Goal: Information Seeking & Learning: Learn about a topic

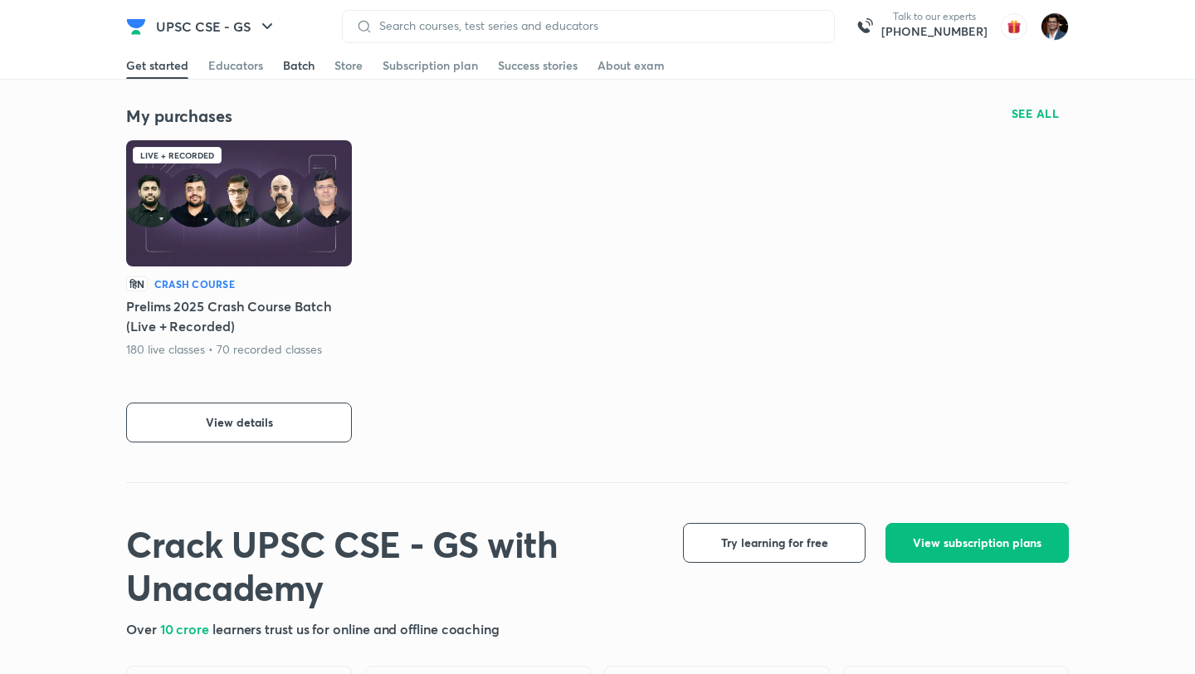
click at [295, 61] on div "Batch" at bounding box center [299, 65] width 32 height 17
click at [170, 73] on link "Get started" at bounding box center [157, 65] width 62 height 27
click at [288, 70] on div "Batch" at bounding box center [299, 65] width 32 height 17
click at [167, 58] on div "Get started" at bounding box center [157, 65] width 62 height 17
click at [344, 64] on div "Store" at bounding box center [349, 65] width 28 height 17
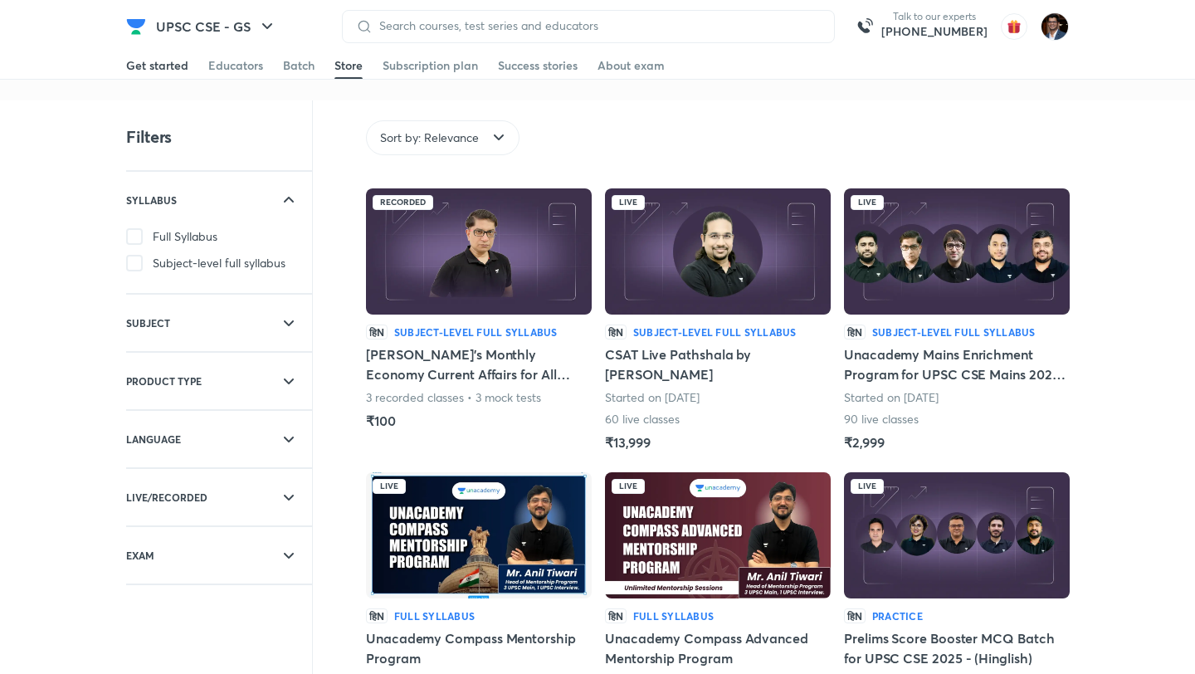
click at [173, 66] on div "Get started" at bounding box center [157, 65] width 62 height 17
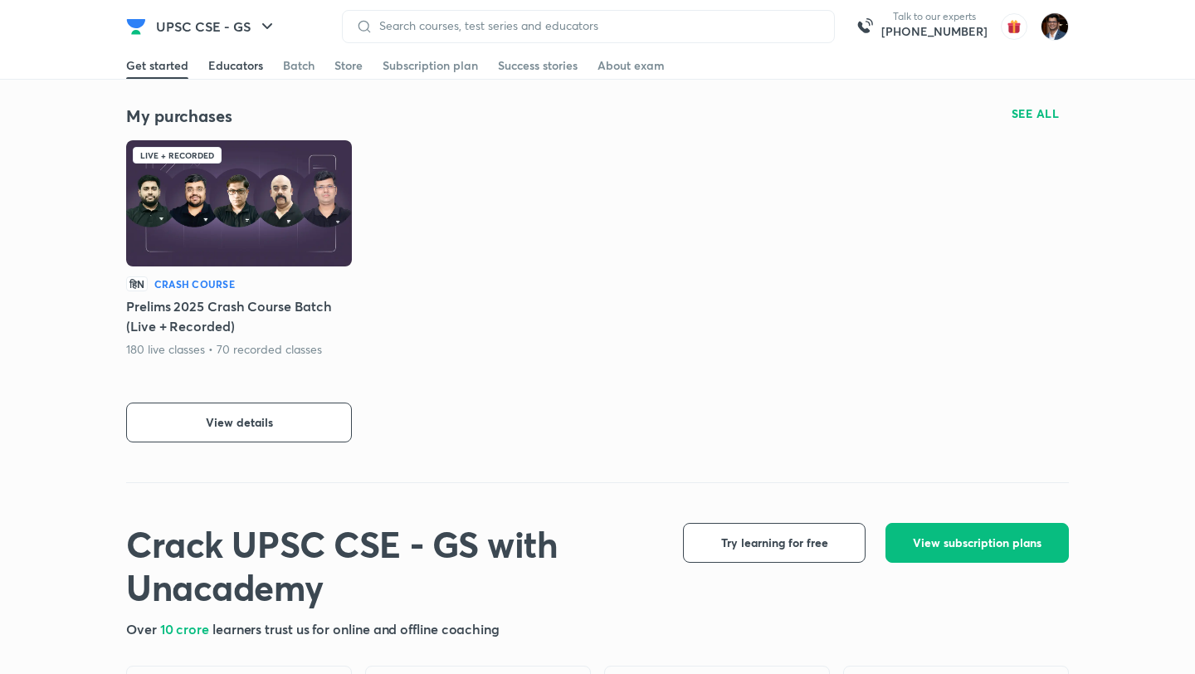
click at [237, 72] on div "Educators" at bounding box center [235, 65] width 55 height 17
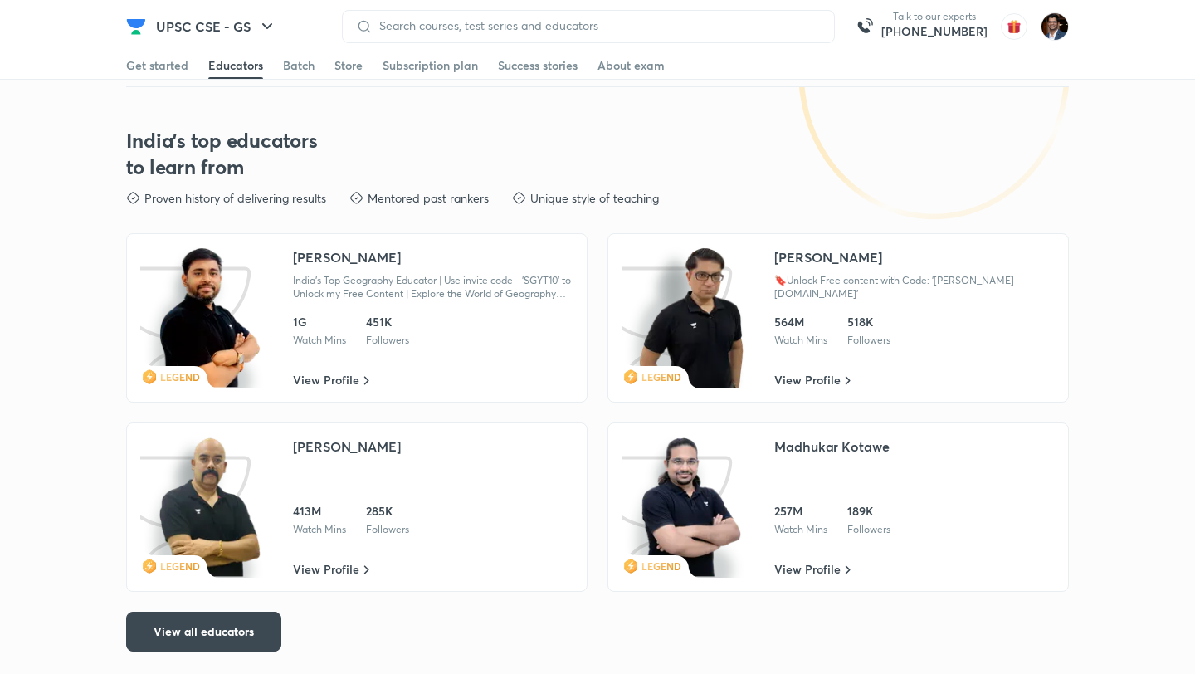
scroll to position [2524, 0]
